Goal: Navigation & Orientation: Find specific page/section

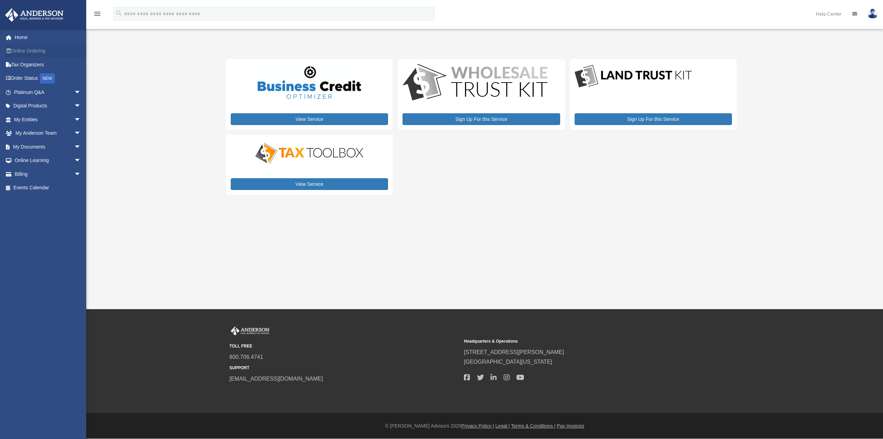
drag, startPoint x: 19, startPoint y: 38, endPoint x: 24, endPoint y: 44, distance: 7.6
click at [19, 38] on link "Home" at bounding box center [48, 37] width 87 height 14
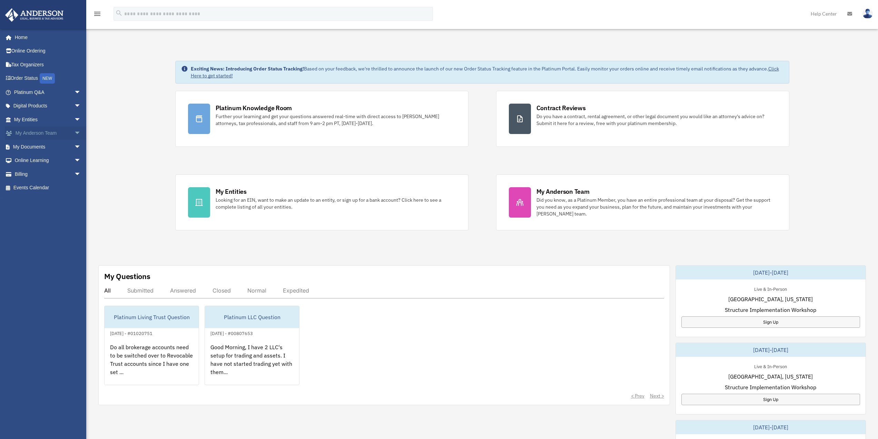
click at [42, 131] on link "My [PERSON_NAME] Team arrow_drop_down" at bounding box center [48, 133] width 87 height 14
